Goal: Find specific page/section: Find specific page/section

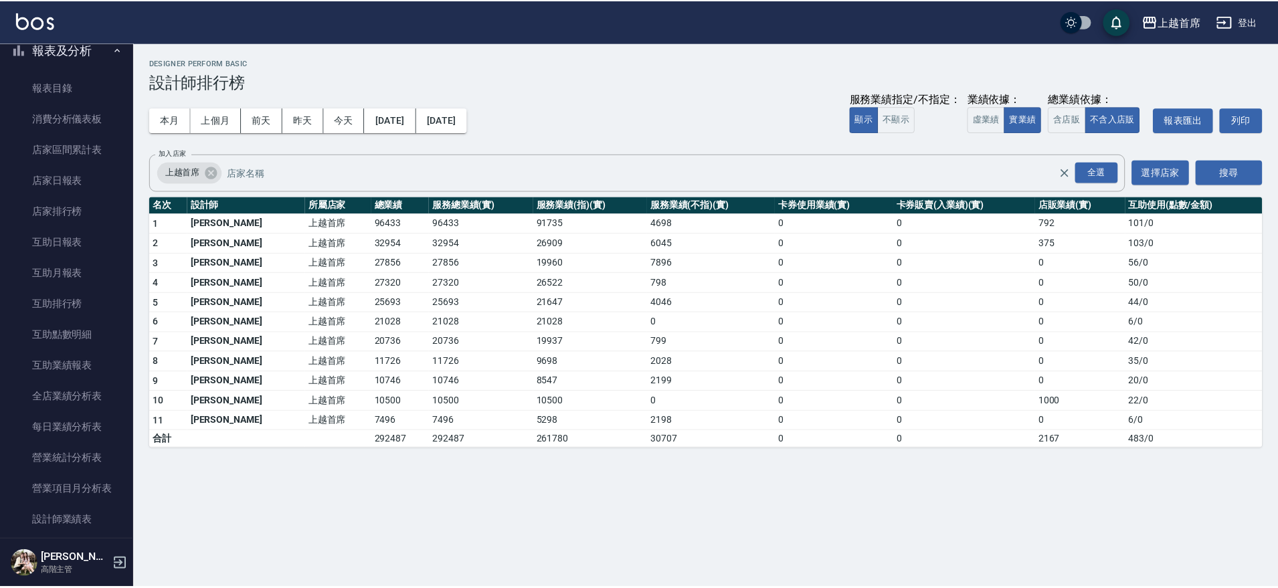
scroll to position [454, 0]
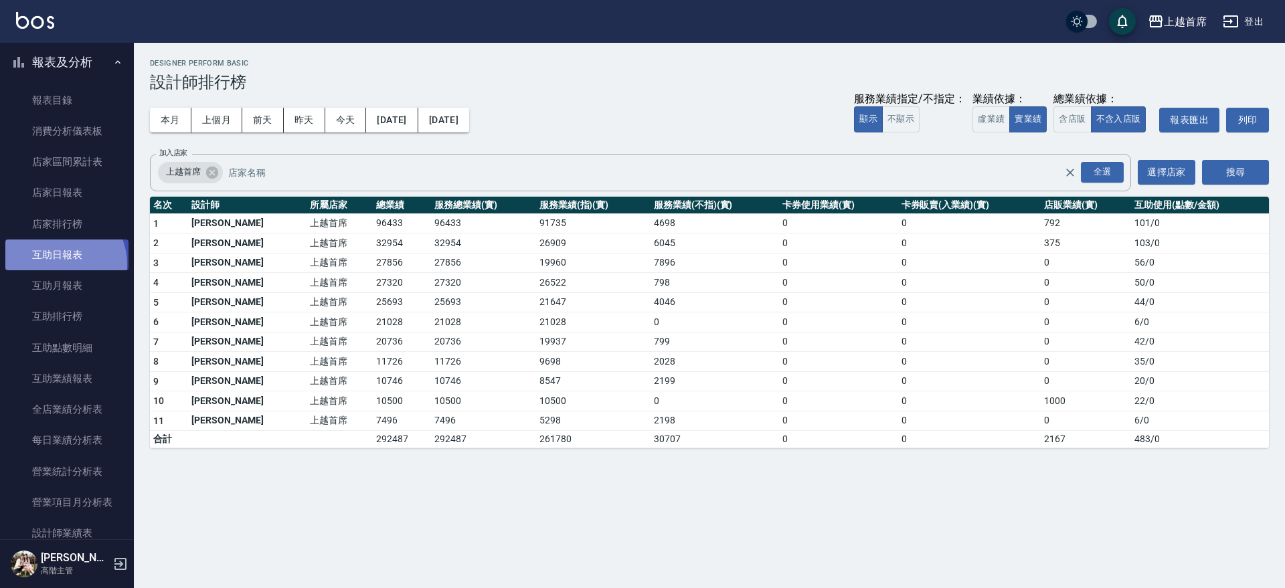
click at [62, 264] on link "互助日報表" at bounding box center [66, 255] width 123 height 31
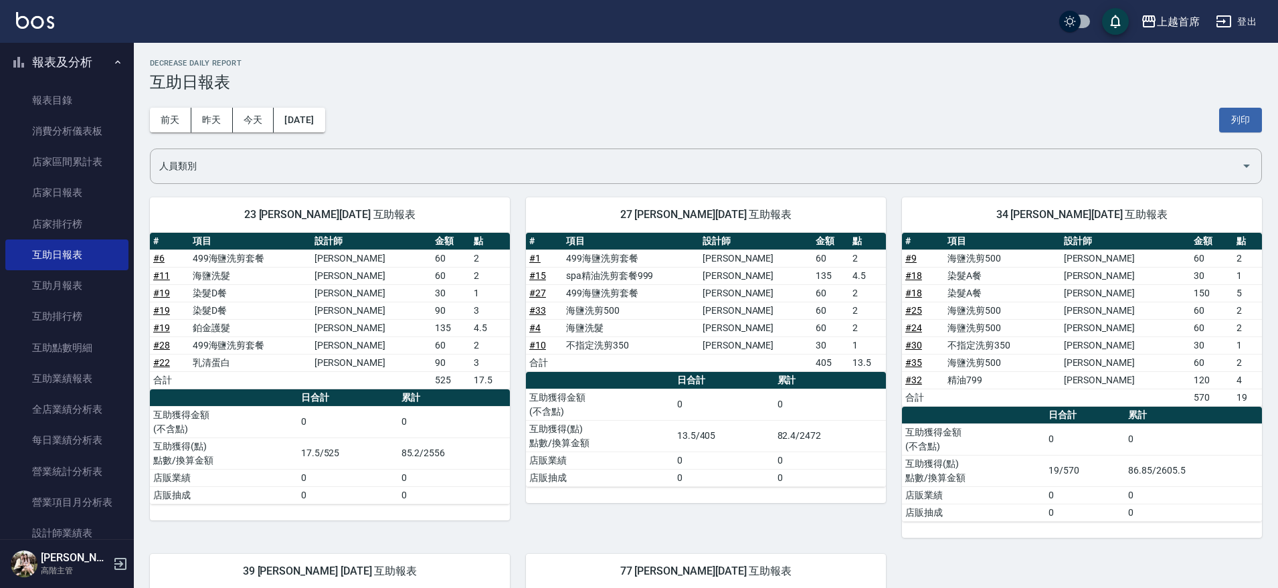
drag, startPoint x: 134, startPoint y: 240, endPoint x: 130, endPoint y: 205, distance: 35.0
click at [130, 205] on div "櫃檯作業 打帳單 帳單列表 掛單列表 座位開單 營業儀表板 現金收支登錄 高階收支登錄 材料自購登錄 每日結帳 排班表 現場電腦打卡 掃碼打卡 預約管理 預約…" at bounding box center [67, 315] width 135 height 545
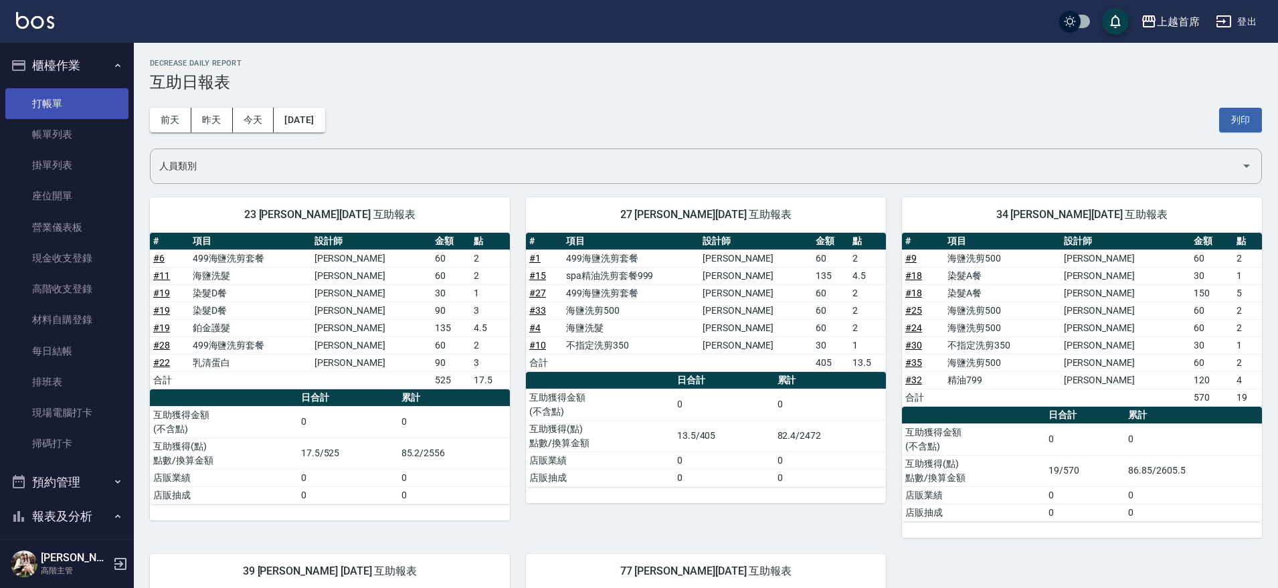
click at [94, 102] on link "打帳單" at bounding box center [66, 103] width 123 height 31
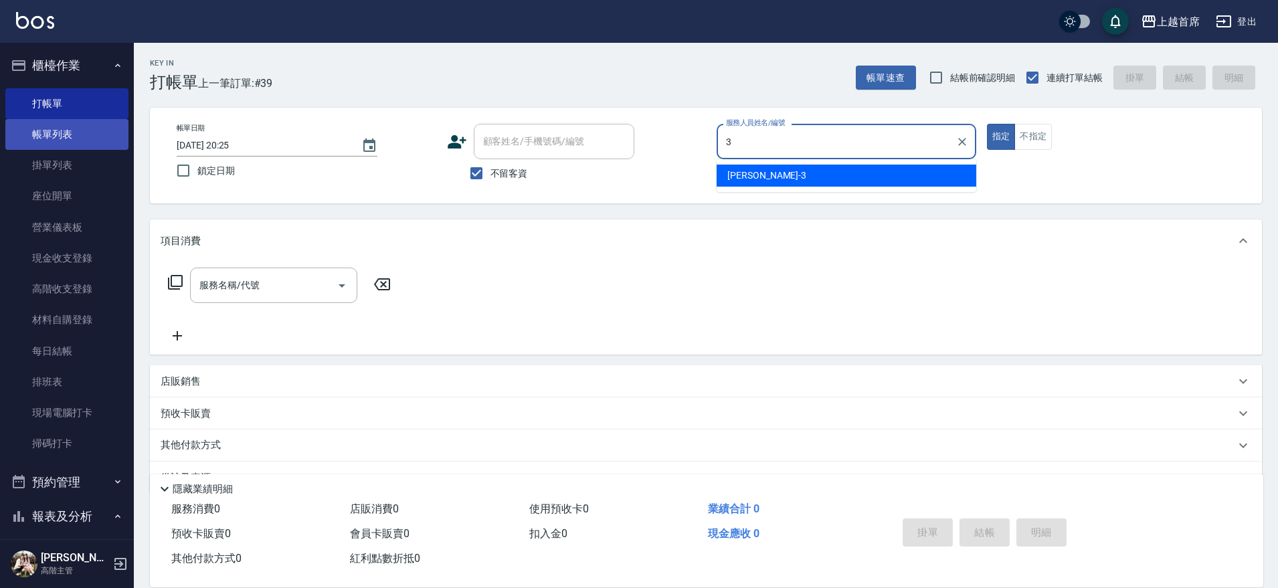
type input "[PERSON_NAME]-3"
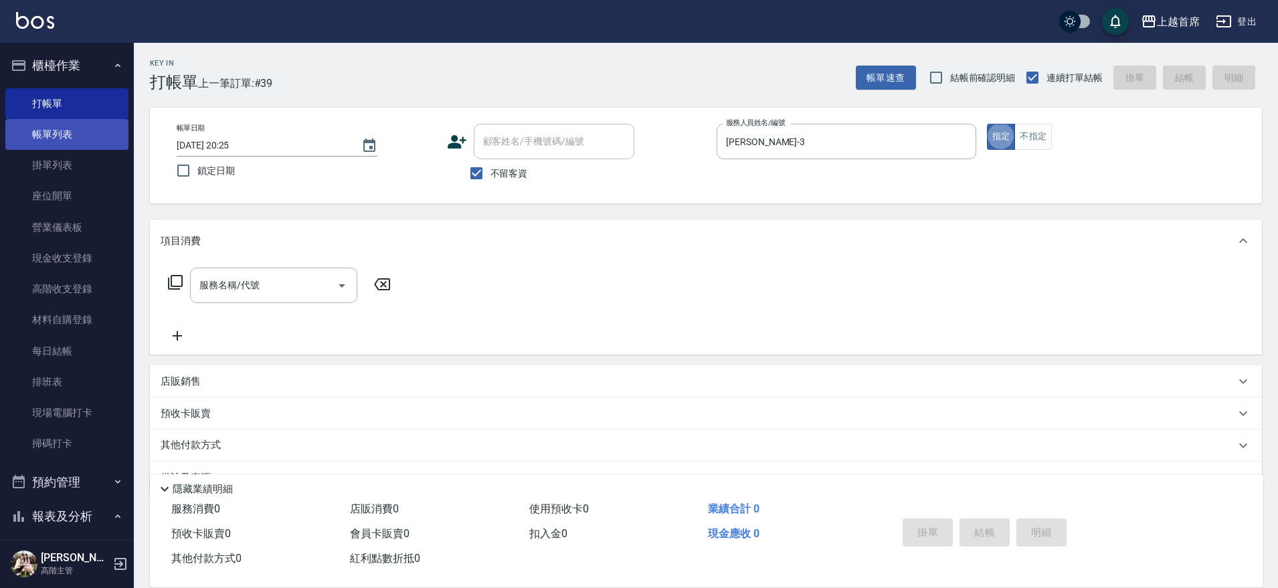
type button "true"
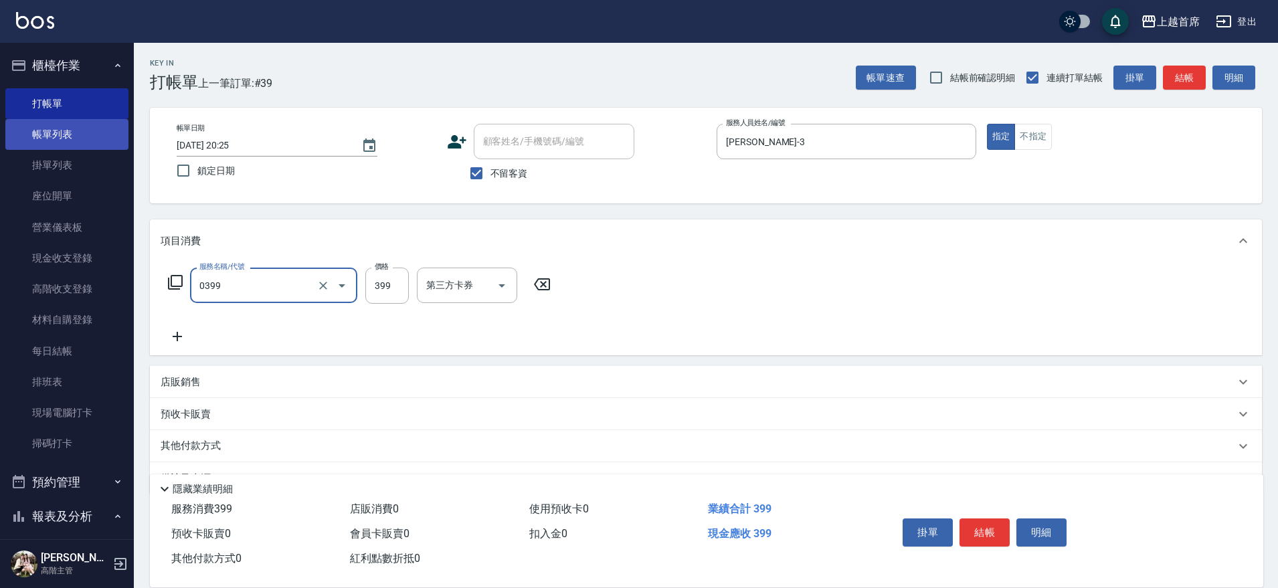
type input "海鹽洗髮(0399)"
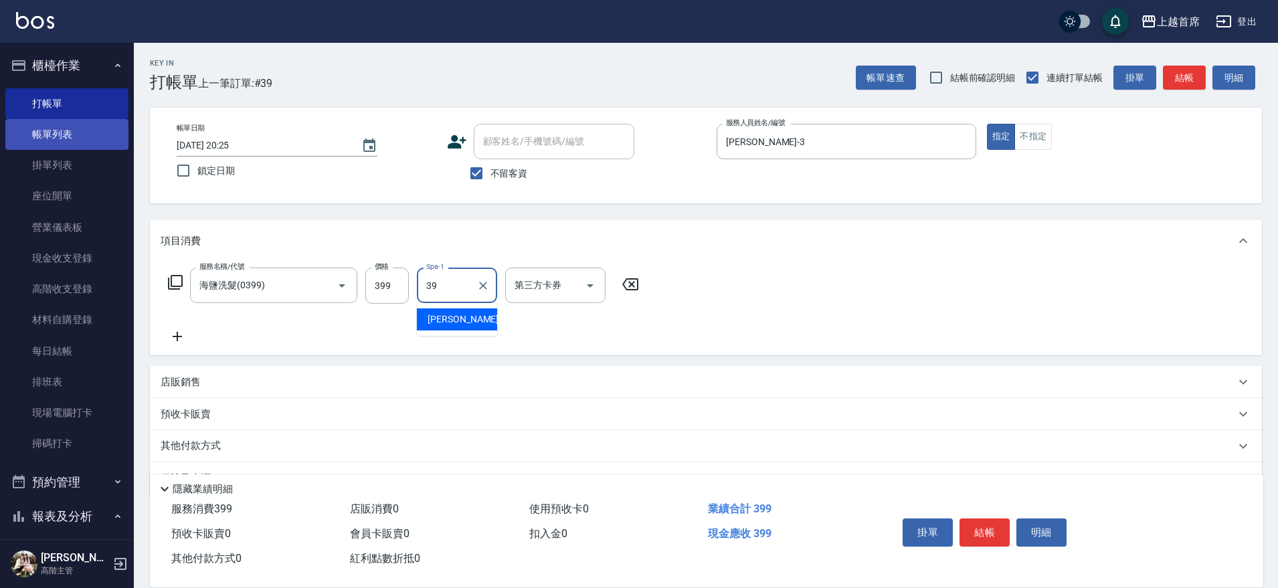
type input "[PERSON_NAME]-39"
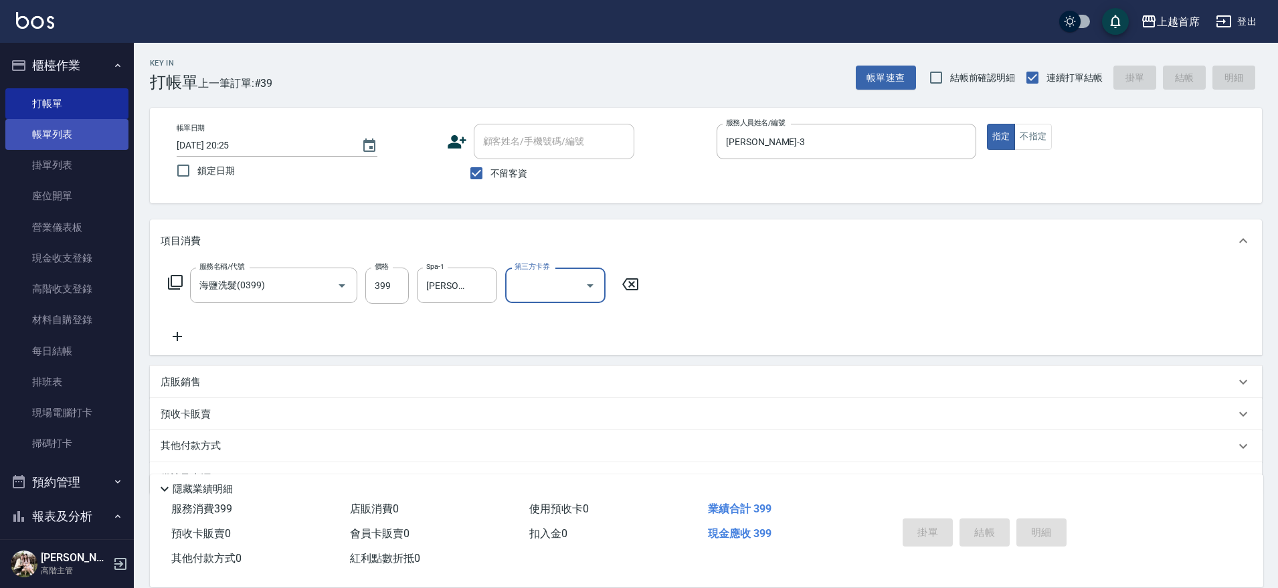
type input "[DATE] 20:45"
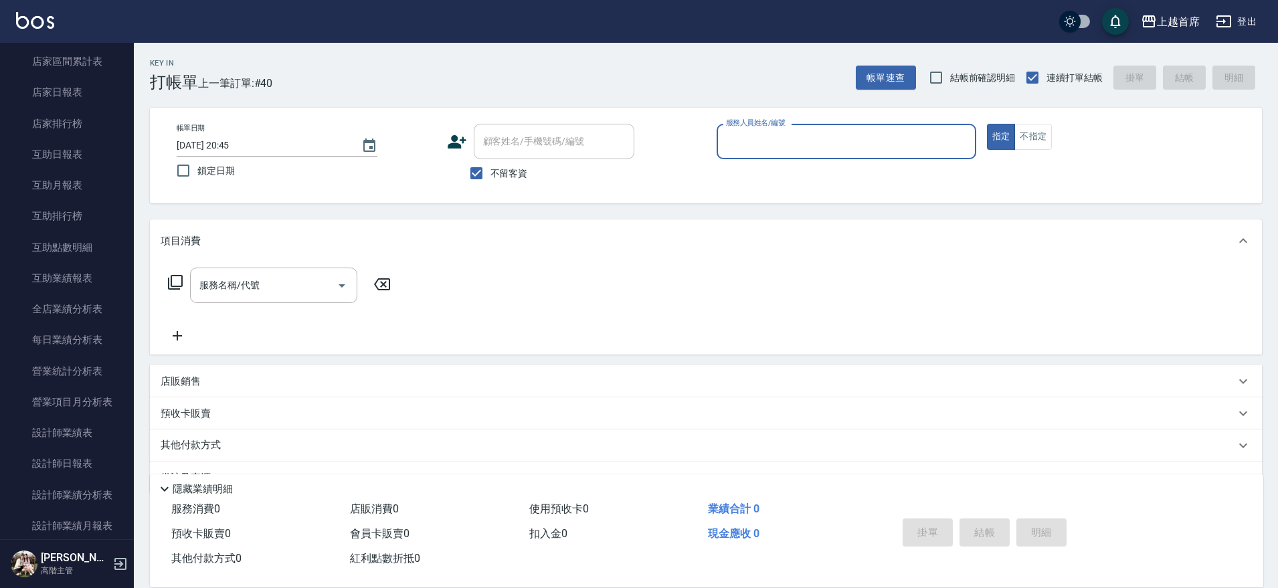
scroll to position [518, 0]
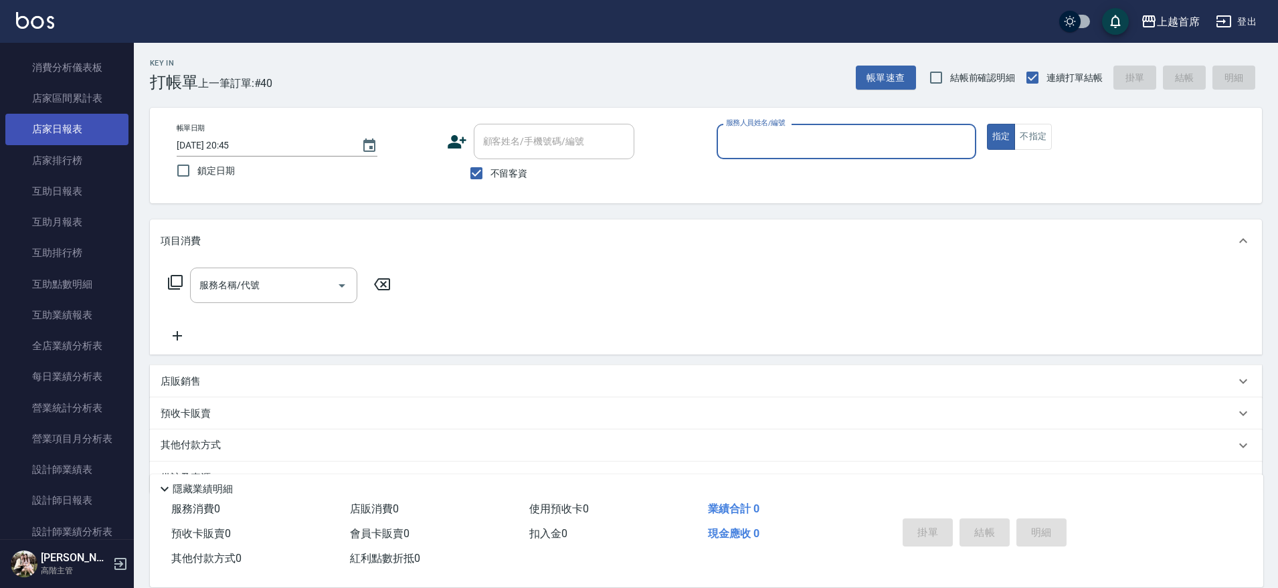
click at [88, 125] on link "店家日報表" at bounding box center [66, 129] width 123 height 31
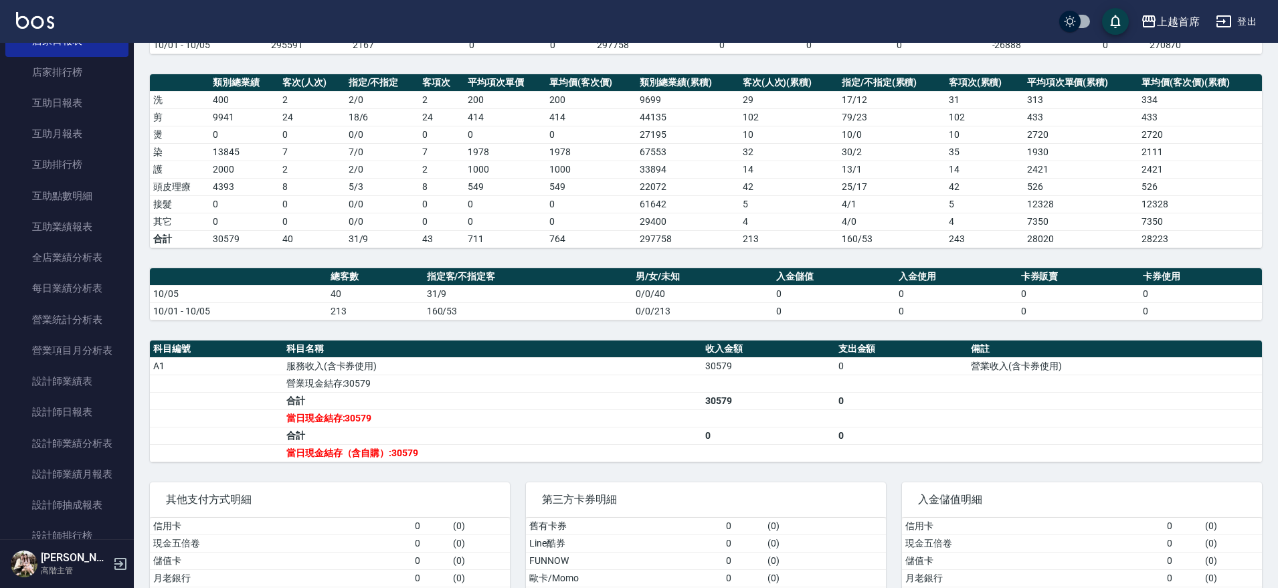
scroll to position [610, 0]
click at [70, 404] on link "設計師日報表" at bounding box center [66, 409] width 123 height 31
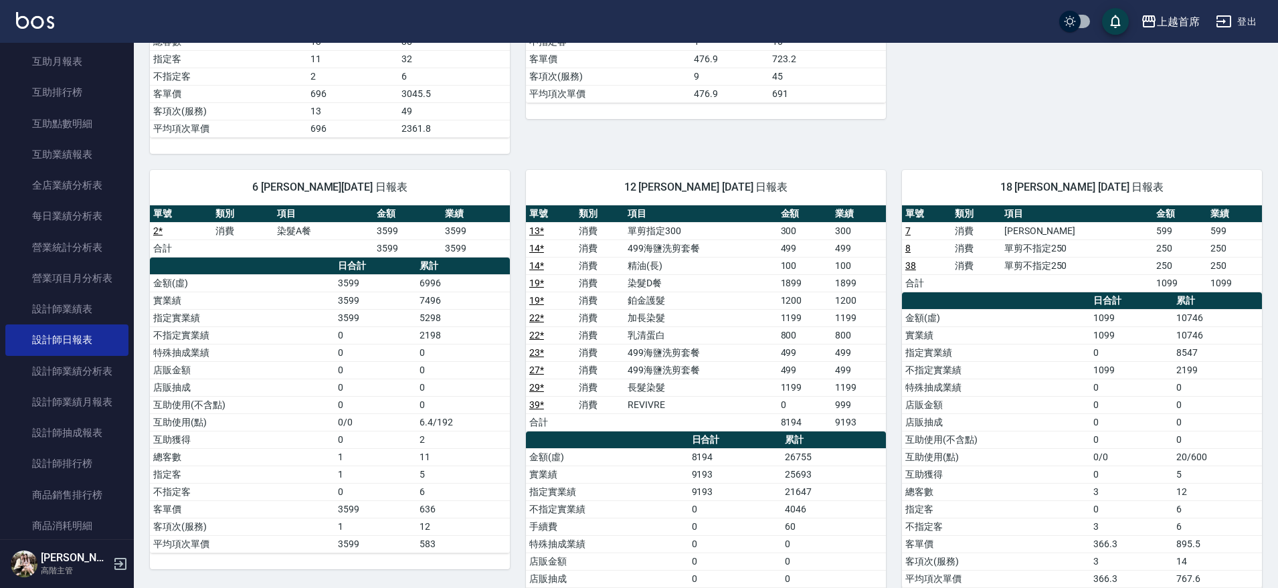
scroll to position [701, 0]
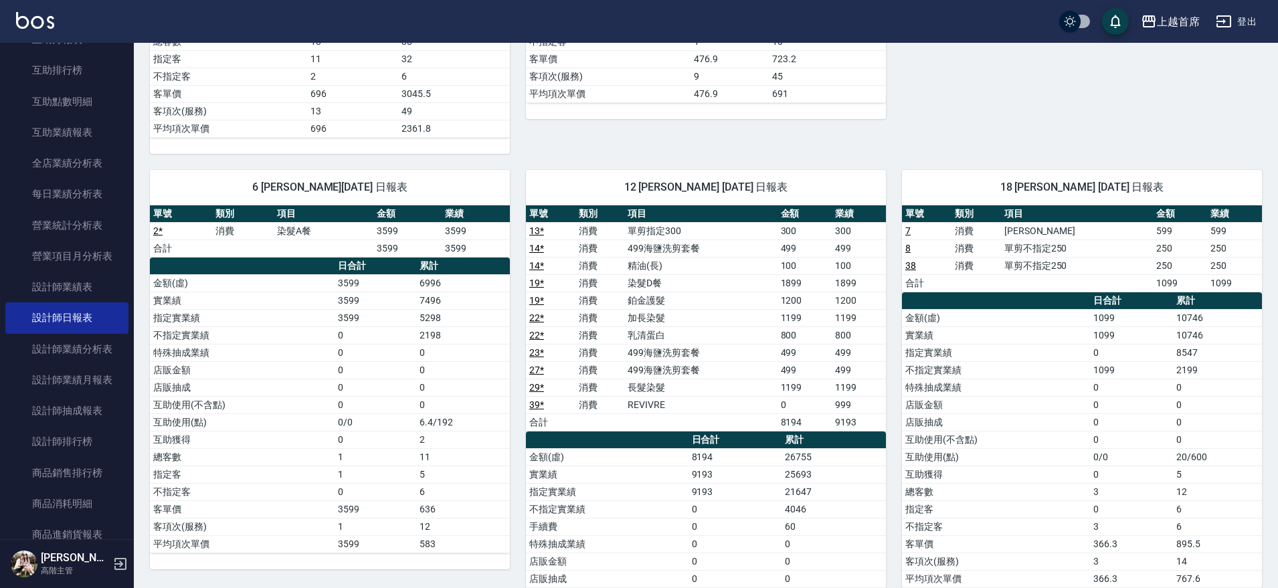
click at [802, 300] on td "1200" at bounding box center [805, 300] width 54 height 17
drag, startPoint x: 794, startPoint y: 321, endPoint x: 794, endPoint y: 333, distance: 12.7
click at [794, 333] on tbody "13 * 消費 單剪指定300 300 300 14 * 消費 499海鹽洗剪套餐 499 499 14 * 消費 精油(長) 100 100 19 * 消費…" at bounding box center [706, 326] width 360 height 209
click at [805, 356] on td "499" at bounding box center [805, 352] width 54 height 17
drag, startPoint x: 794, startPoint y: 358, endPoint x: 792, endPoint y: 366, distance: 8.3
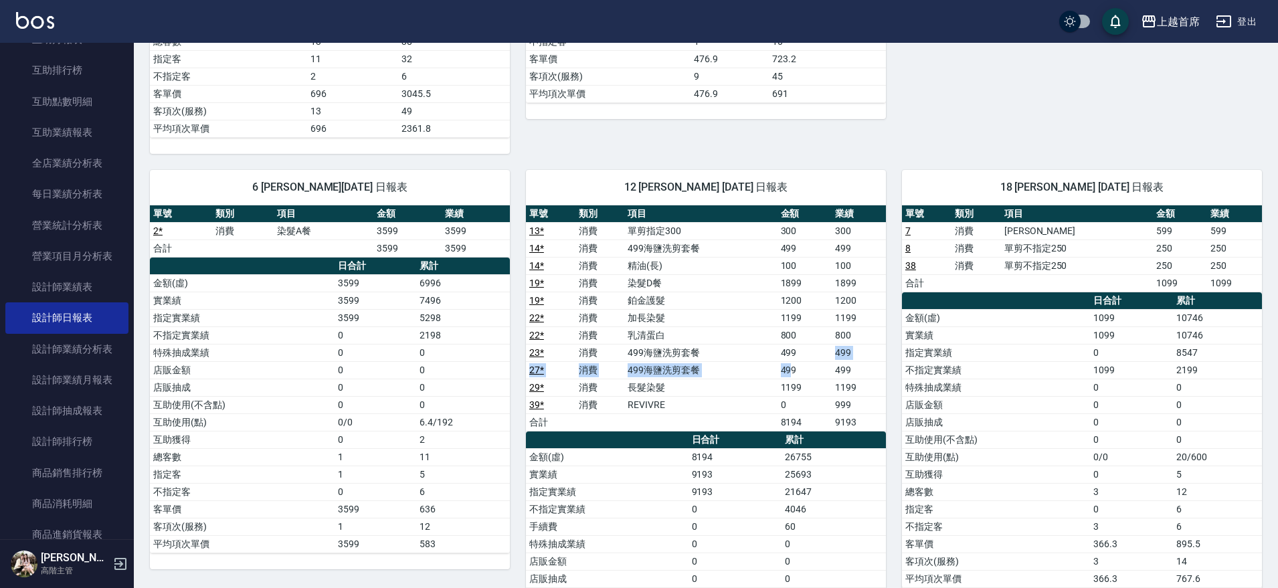
click at [792, 365] on tbody "13 * 消費 單剪指定300 300 300 14 * 消費 499海鹽洗剪套餐 499 499 14 * 消費 精油(長) 100 100 19 * 消費…" at bounding box center [706, 326] width 360 height 209
click at [792, 385] on td "1199" at bounding box center [805, 387] width 54 height 17
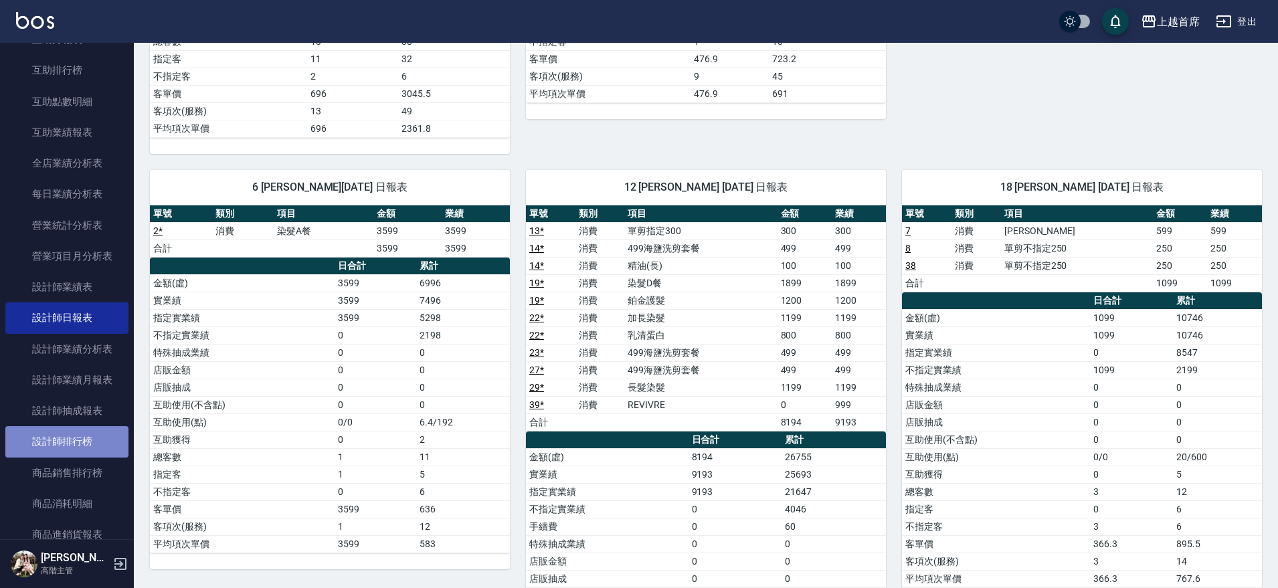
drag, startPoint x: 78, startPoint y: 435, endPoint x: 137, endPoint y: 377, distance: 82.8
click at [79, 435] on link "設計師排行榜" at bounding box center [66, 441] width 123 height 31
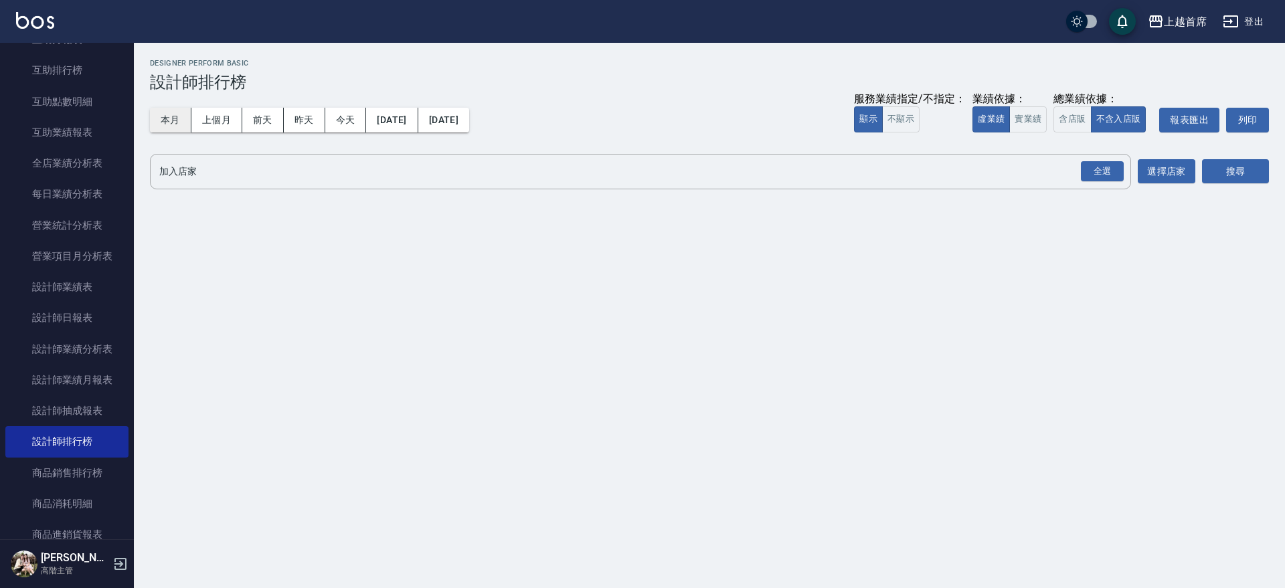
click at [174, 121] on button "本月" at bounding box center [170, 120] width 41 height 25
click at [1025, 120] on button "實業績" at bounding box center [1027, 119] width 37 height 26
drag, startPoint x: 1107, startPoint y: 171, endPoint x: 1114, endPoint y: 175, distance: 8.4
click at [1106, 171] on div "全選" at bounding box center [1102, 171] width 43 height 21
click at [1225, 173] on button "搜尋" at bounding box center [1235, 172] width 67 height 25
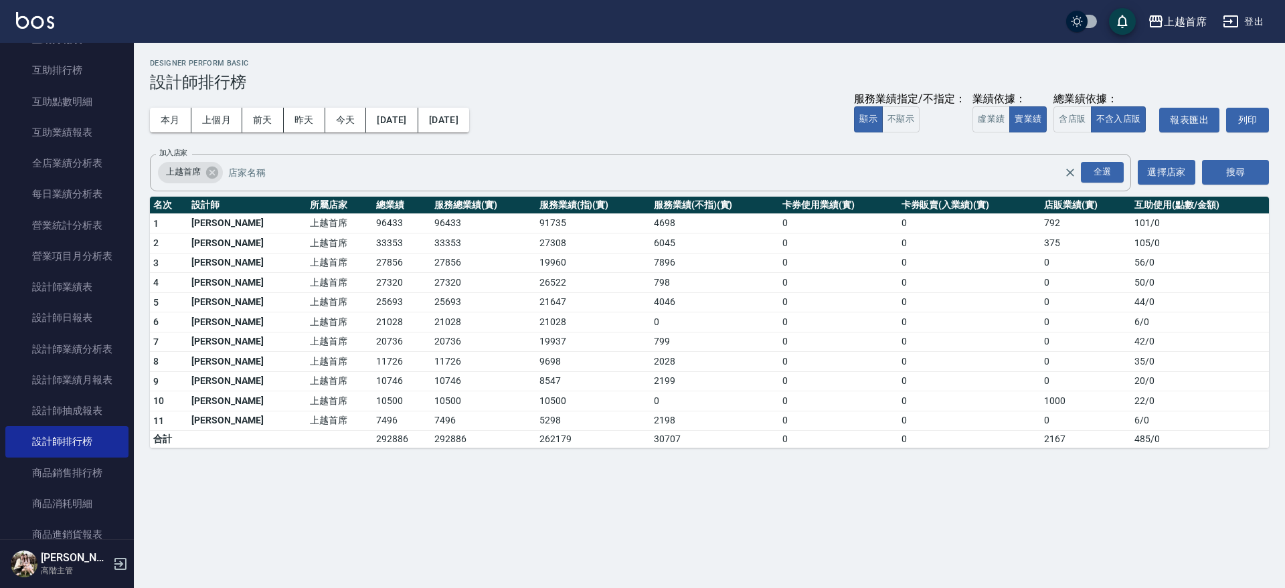
drag, startPoint x: 582, startPoint y: 292, endPoint x: 706, endPoint y: 308, distance: 124.9
click at [706, 308] on tr "5 [PERSON_NAME] 上越首席 25693 25693 21647 4046 0 0 0 44 / 0" at bounding box center [709, 302] width 1119 height 20
click at [54, 312] on link "設計師日報表" at bounding box center [66, 318] width 123 height 31
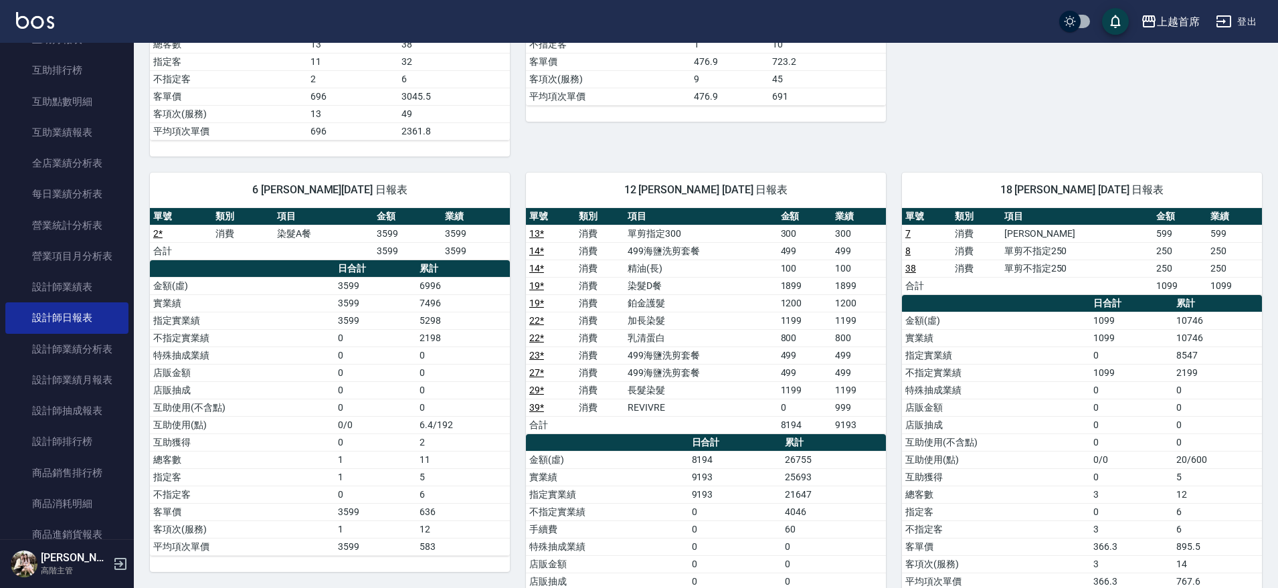
scroll to position [586, 0]
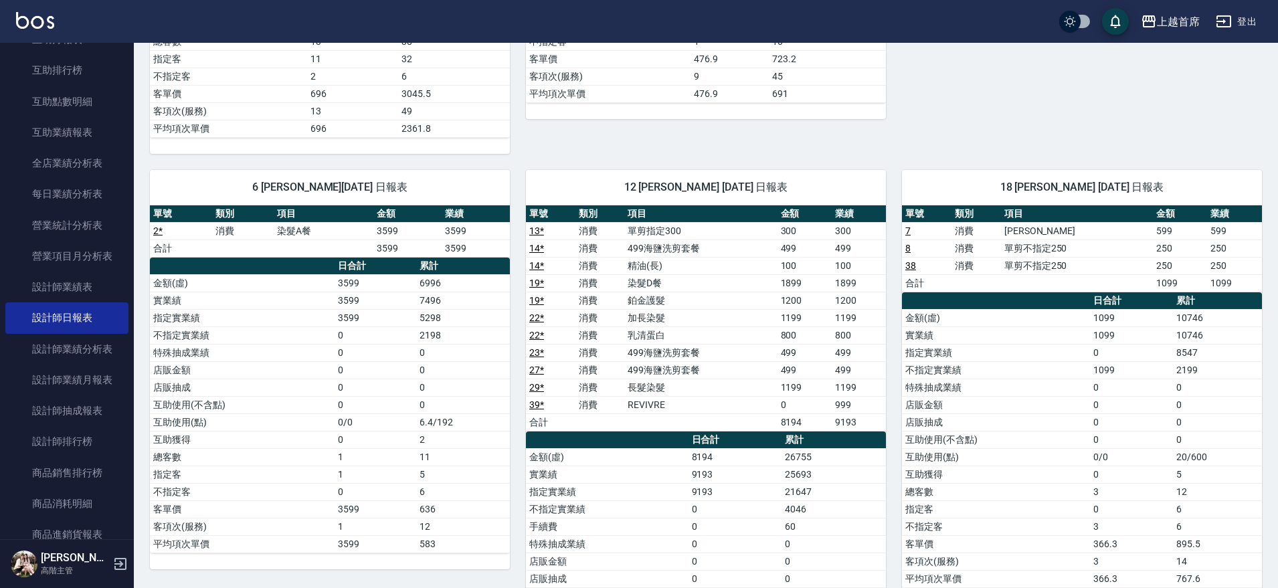
drag, startPoint x: 980, startPoint y: 384, endPoint x: 1221, endPoint y: 581, distance: 311.1
click at [1018, 418] on tbody "金額(虛) 1099 10746 實業績 1099 10746 指定實業績 0 8547 不指定實業績 1099 2199 特殊抽成業績 0 0 店販金額 0…" at bounding box center [1082, 448] width 360 height 278
click at [92, 448] on link "設計師排行榜" at bounding box center [66, 441] width 123 height 31
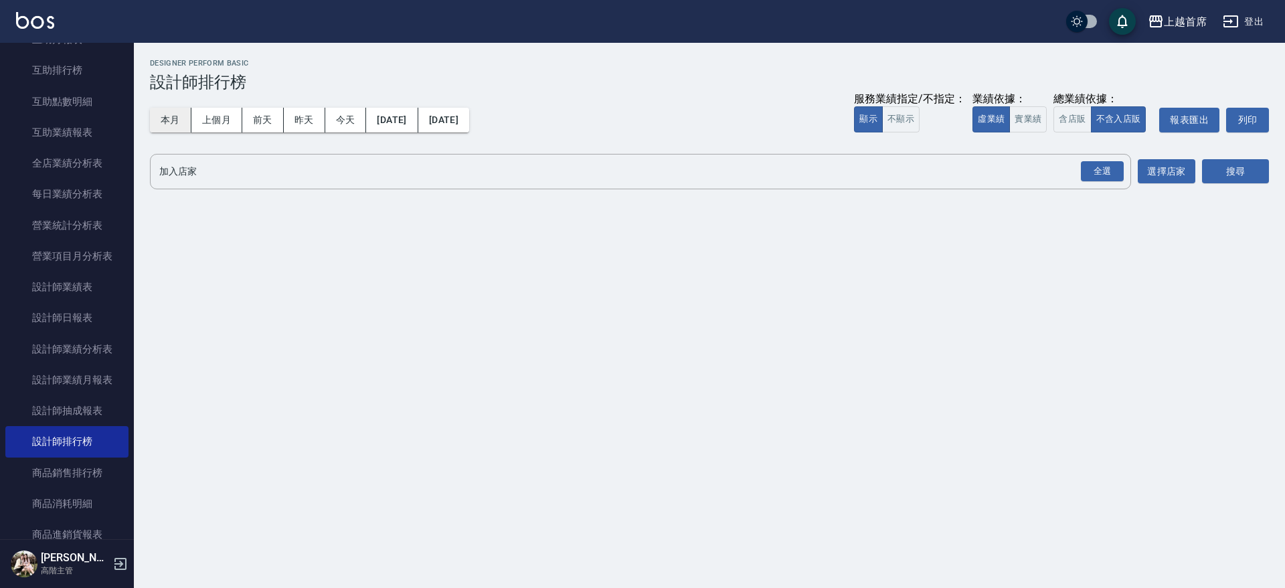
click at [180, 118] on button "本月" at bounding box center [170, 120] width 41 height 25
drag, startPoint x: 1032, startPoint y: 124, endPoint x: 1045, endPoint y: 119, distance: 14.2
click at [1032, 122] on button "實業績" at bounding box center [1027, 119] width 37 height 26
click at [1068, 113] on button "含店販" at bounding box center [1071, 119] width 37 height 26
drag, startPoint x: 1105, startPoint y: 157, endPoint x: 1096, endPoint y: 167, distance: 13.3
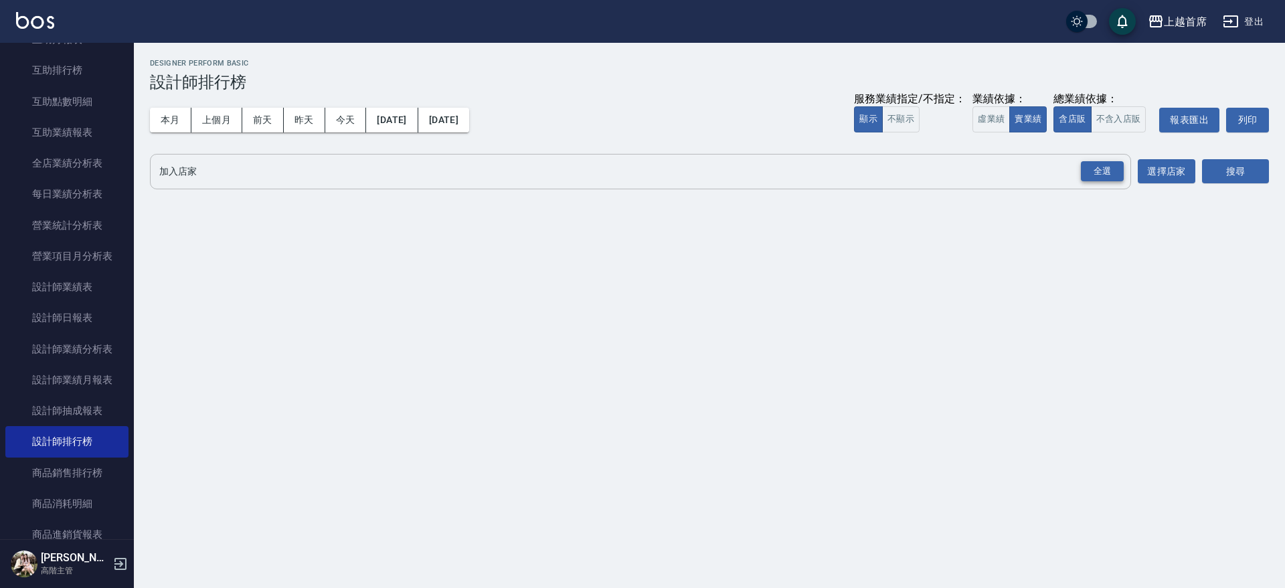
click at [1101, 159] on div "全選" at bounding box center [1101, 171] width 47 height 35
click at [1094, 170] on div "全選" at bounding box center [1102, 171] width 43 height 21
click at [1230, 169] on button "搜尋" at bounding box center [1235, 172] width 67 height 25
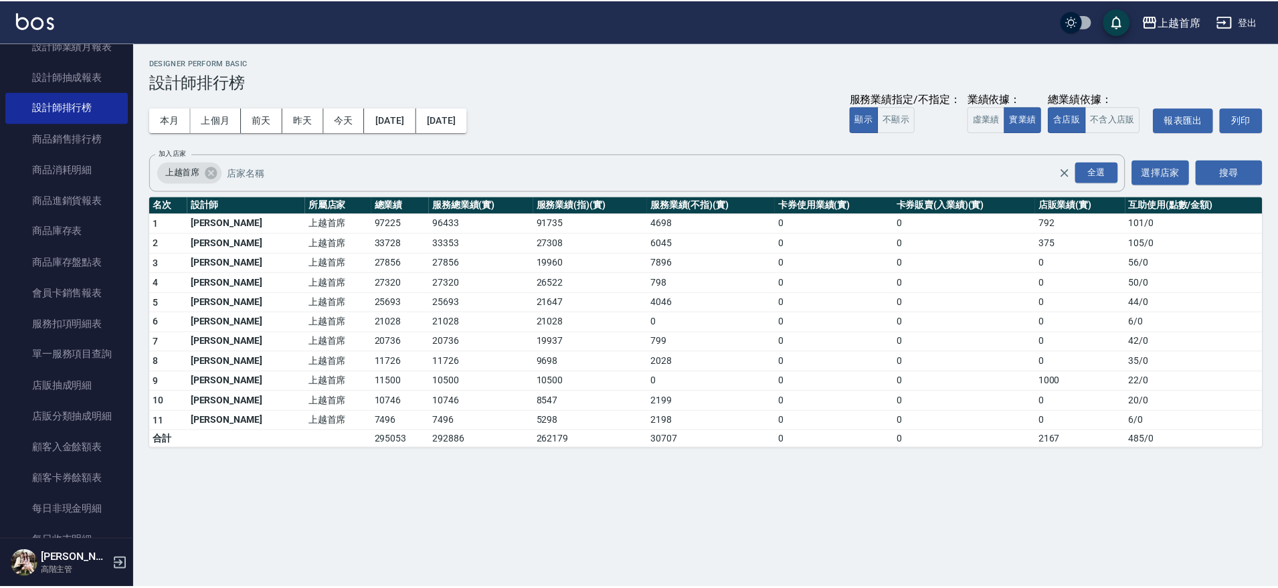
scroll to position [450, 0]
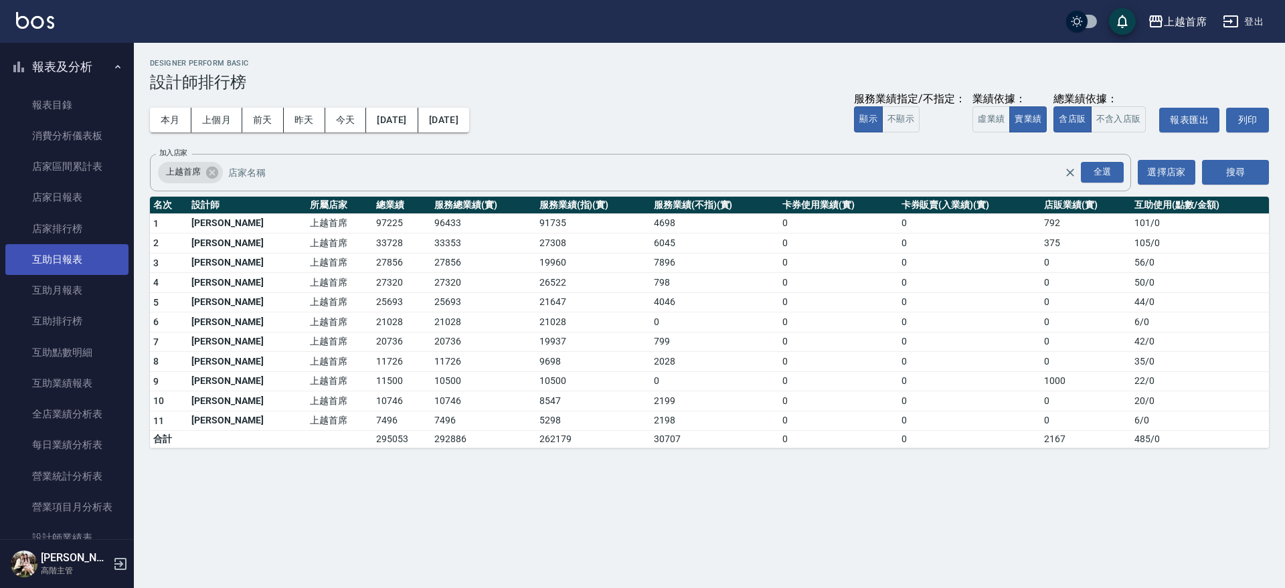
click at [77, 262] on link "互助日報表" at bounding box center [66, 259] width 123 height 31
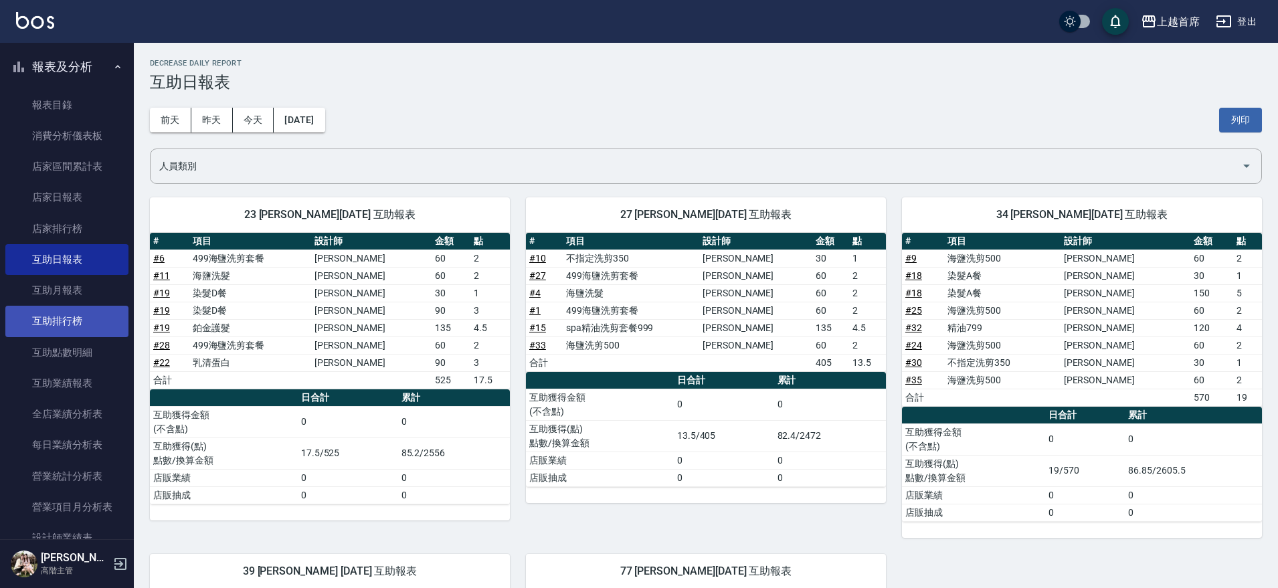
click at [86, 321] on link "互助排行榜" at bounding box center [66, 321] width 123 height 31
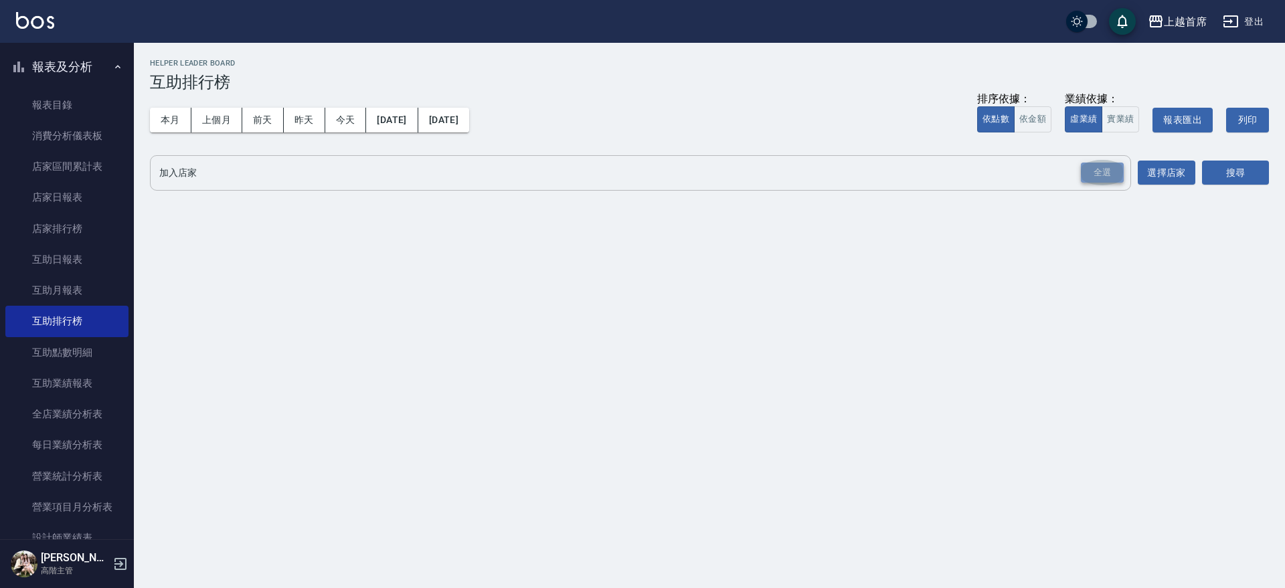
click at [1110, 174] on div "全選" at bounding box center [1102, 173] width 43 height 21
click at [1232, 173] on button "搜尋" at bounding box center [1235, 173] width 67 height 25
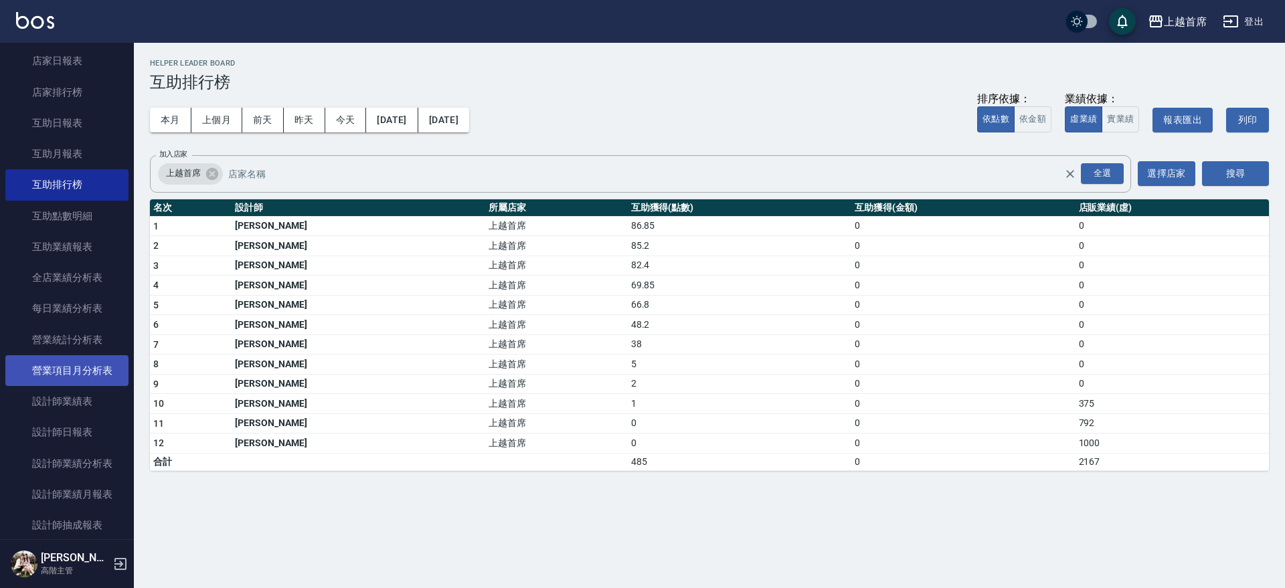
scroll to position [586, 0]
click at [75, 407] on link "設計師業績表" at bounding box center [66, 402] width 123 height 31
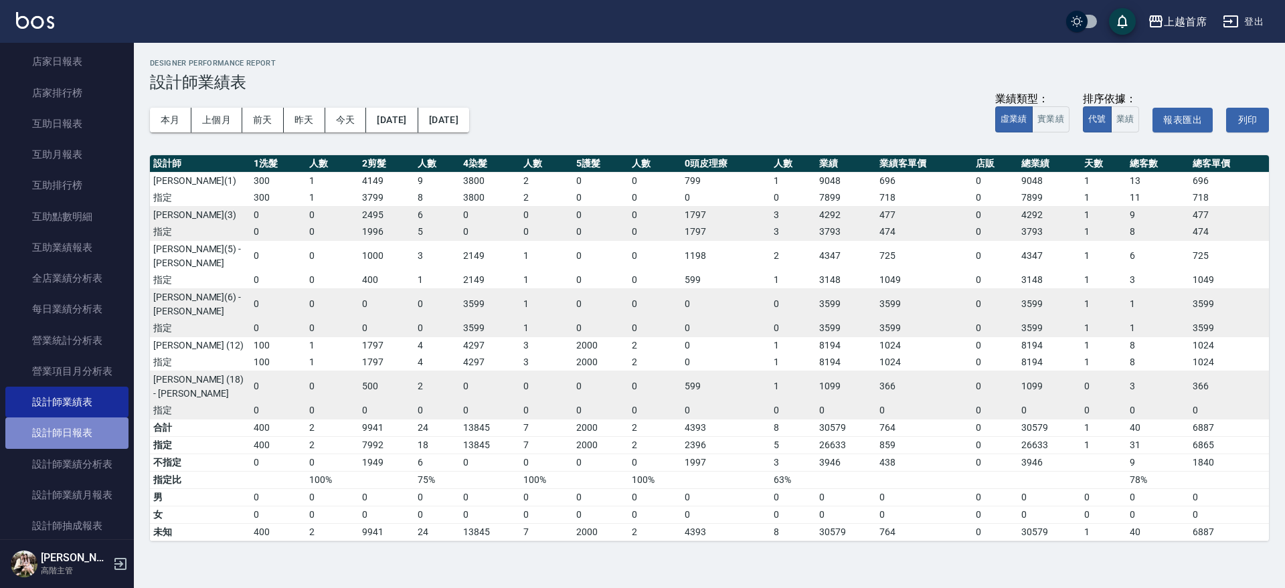
click at [91, 433] on link "設計師日報表" at bounding box center [66, 433] width 123 height 31
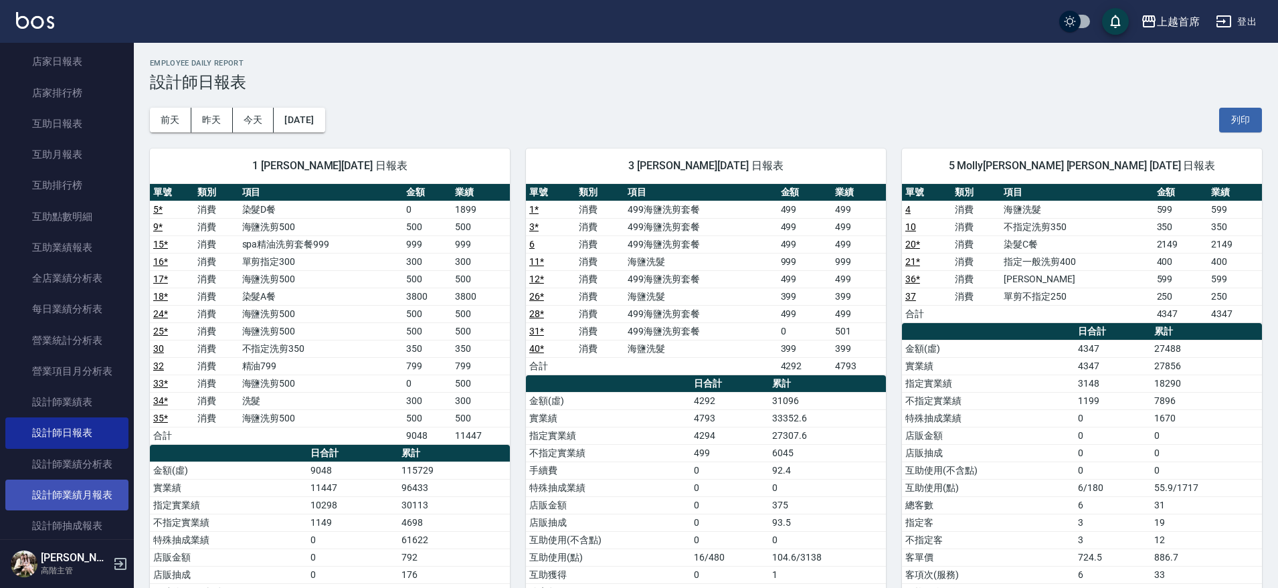
click at [94, 492] on link "設計師業績月報表" at bounding box center [66, 495] width 123 height 31
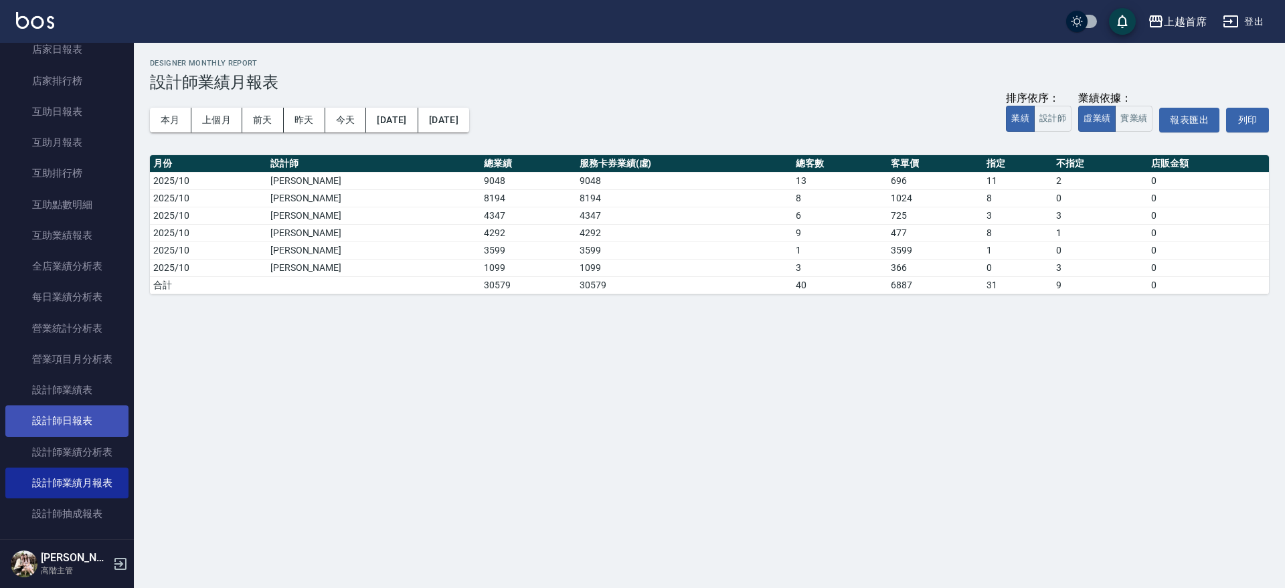
scroll to position [669, 0]
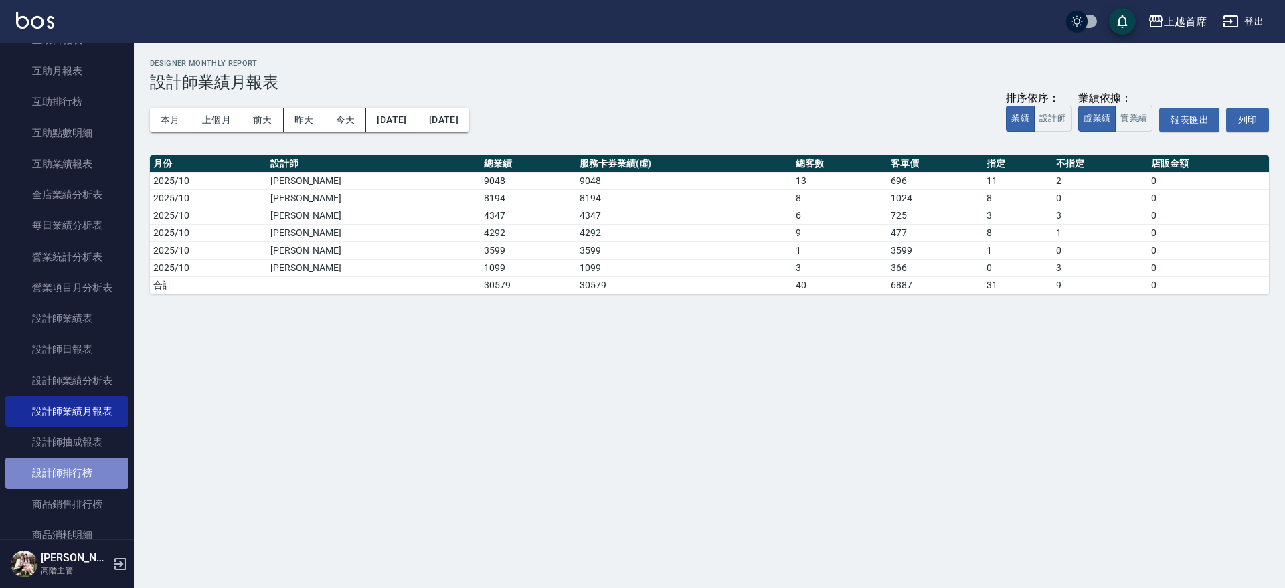
click at [90, 480] on link "設計師排行榜" at bounding box center [66, 473] width 123 height 31
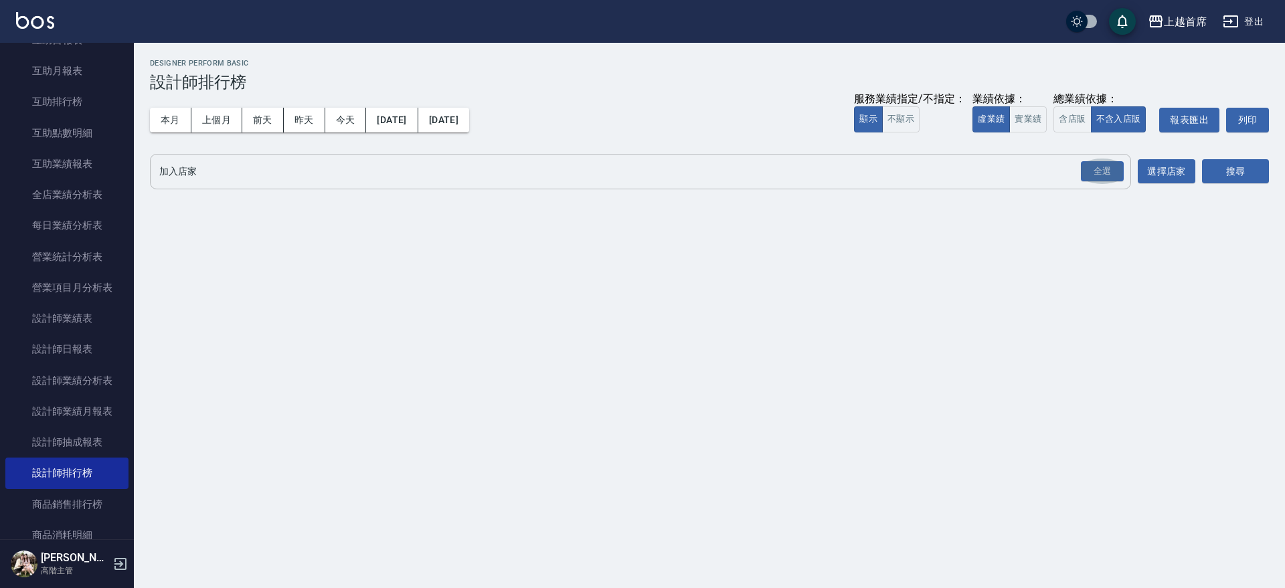
click at [1079, 173] on button "全選" at bounding box center [1102, 172] width 48 height 26
click at [1104, 165] on div "全選" at bounding box center [1102, 171] width 43 height 21
click at [1229, 167] on button "搜尋" at bounding box center [1235, 172] width 67 height 25
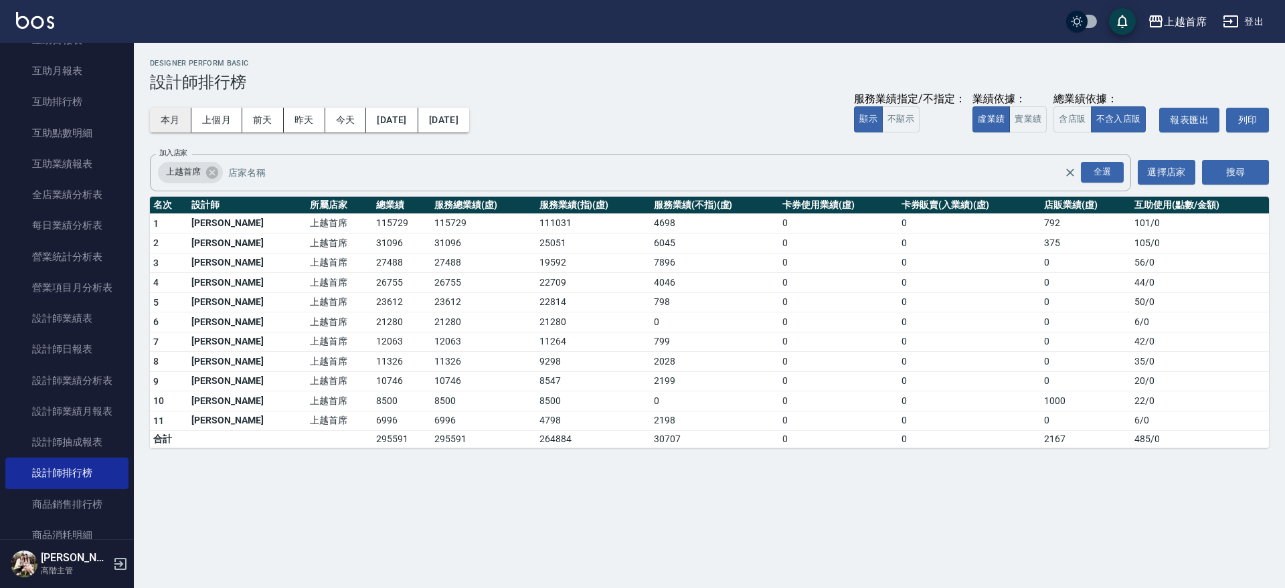
click at [181, 114] on button "本月" at bounding box center [170, 120] width 41 height 25
